Goal: Information Seeking & Learning: Learn about a topic

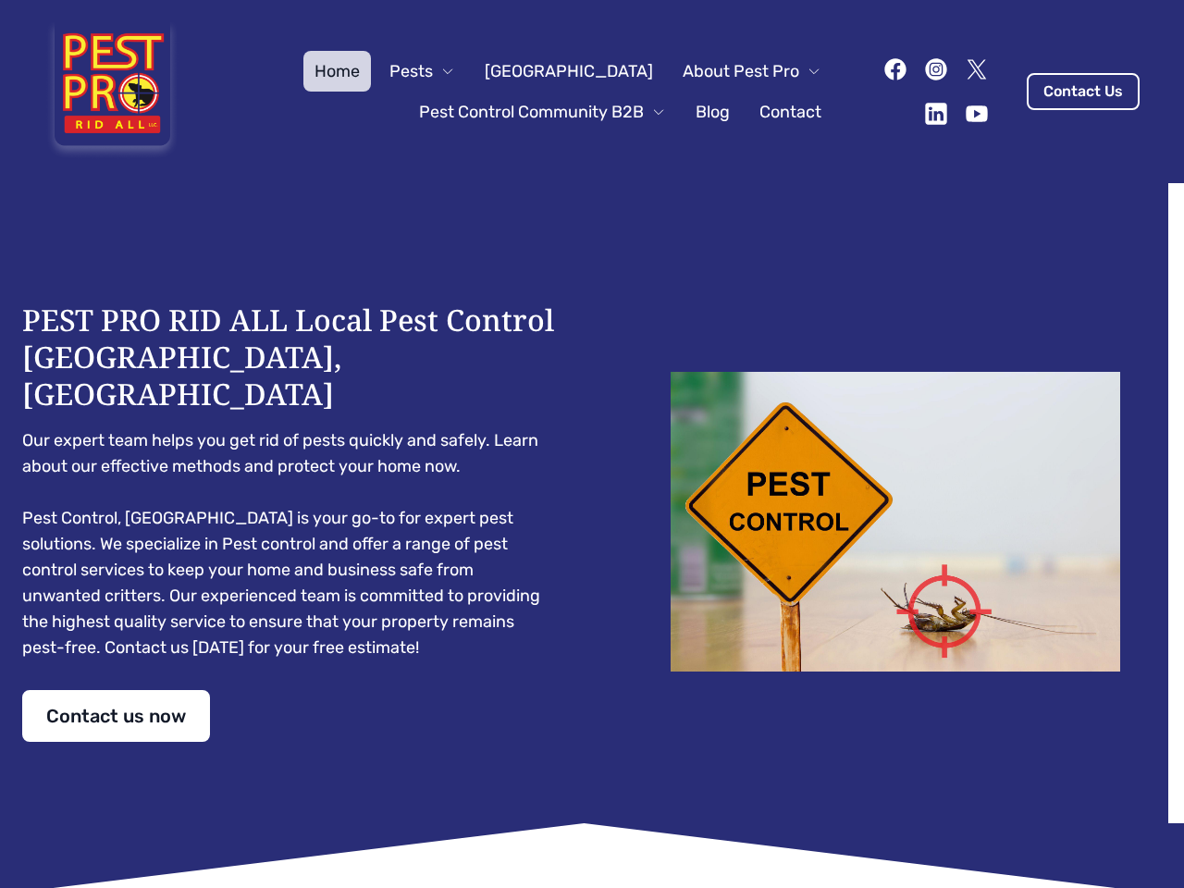
click at [592, 444] on div "PEST PRO RID ALL Local Pest Control [GEOGRAPHIC_DATA], [GEOGRAPHIC_DATA] Our ex…" at bounding box center [592, 522] width 1140 height 440
click at [433, 71] on span "Pests" at bounding box center [411, 71] width 43 height 26
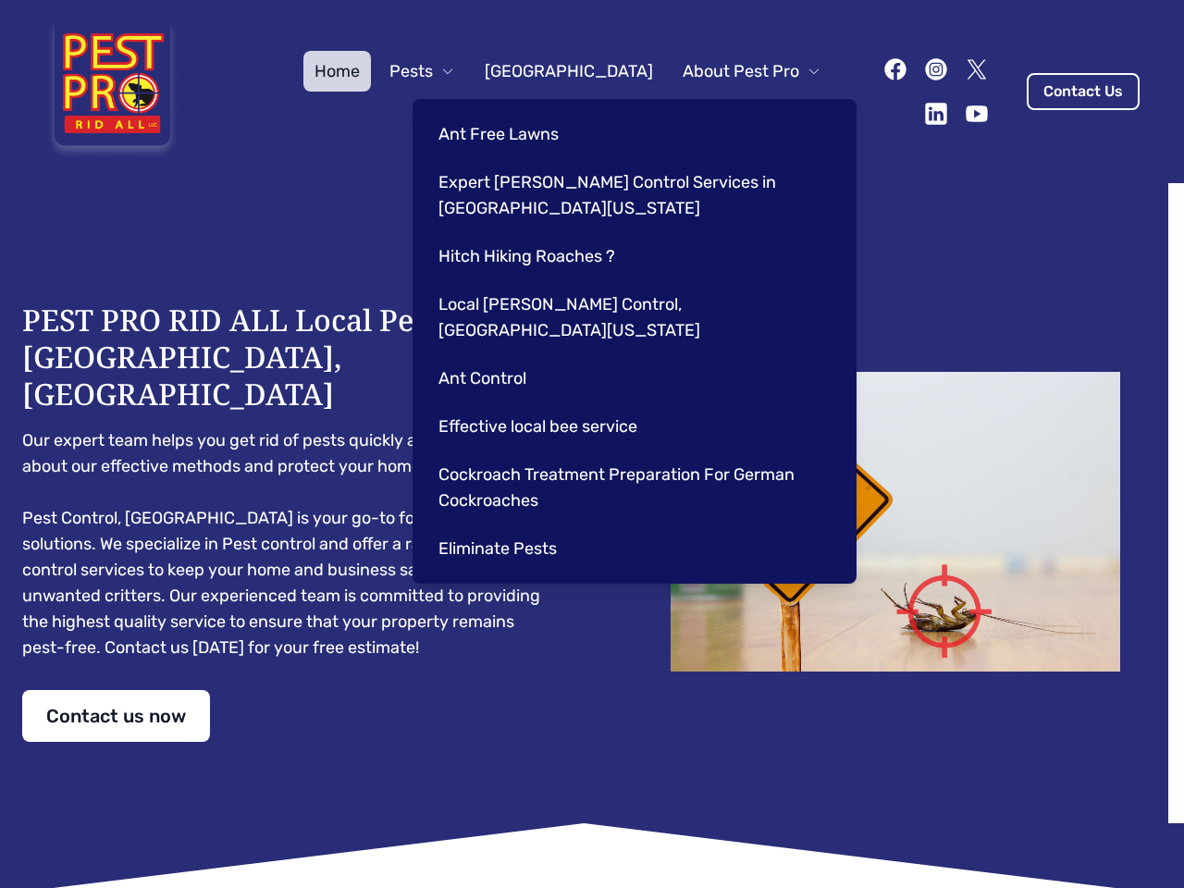
click at [733, 71] on span "About Pest Pro" at bounding box center [741, 71] width 117 height 26
click at [524, 112] on div "Ant Free Lawns Expert [PERSON_NAME] Control Services in [GEOGRAPHIC_DATA] [US_S…" at bounding box center [635, 341] width 444 height 485
